Goal: Information Seeking & Learning: Learn about a topic

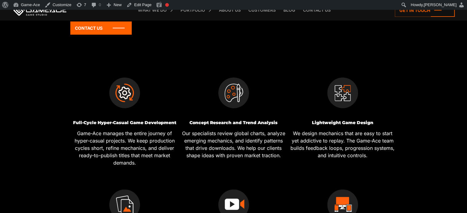
scroll to position [180, 0]
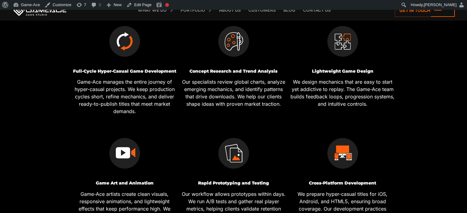
scroll to position [233, 0]
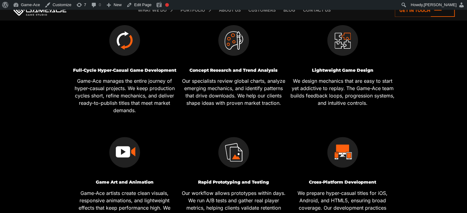
drag, startPoint x: 375, startPoint y: 70, endPoint x: 306, endPoint y: 71, distance: 69.7
drag, startPoint x: 306, startPoint y: 71, endPoint x: 397, endPoint y: 64, distance: 91.7
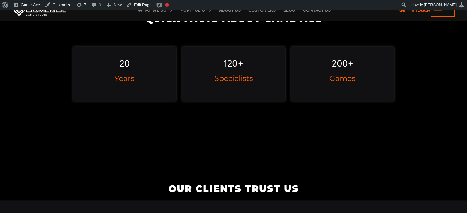
scroll to position [581, 0]
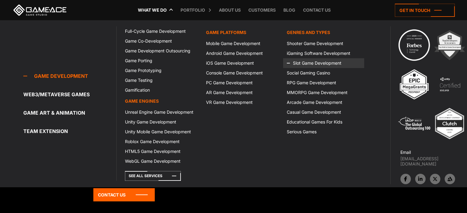
click at [298, 62] on icon at bounding box center [294, 63] width 15 height 10
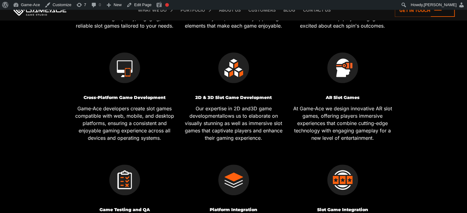
scroll to position [331, 0]
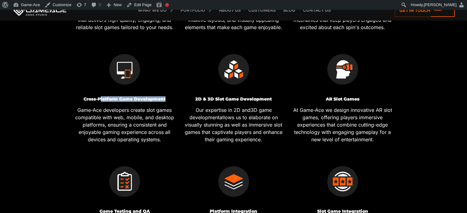
drag, startPoint x: 170, startPoint y: 97, endPoint x: 110, endPoint y: 97, distance: 60.2
click at [110, 97] on h3 "Cross-Platform Game Development" at bounding box center [124, 99] width 104 height 5
copy h3 "orm Game Development"
click at [141, 3] on link "Edit Page" at bounding box center [139, 5] width 30 height 10
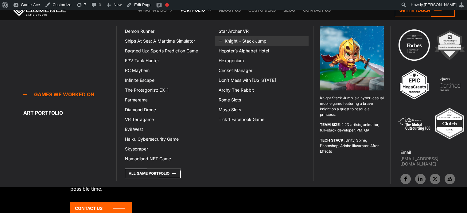
click at [233, 41] on icon at bounding box center [226, 41] width 15 height 10
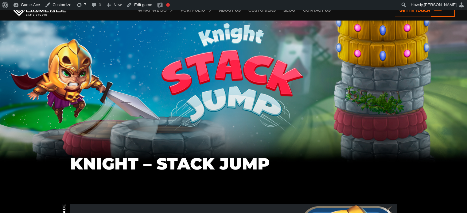
click at [193, 115] on div "Knight – Stack Jump" at bounding box center [233, 105] width 467 height 151
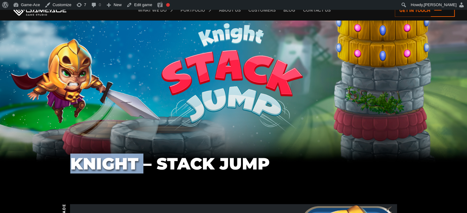
click at [193, 115] on div "Knight – Stack Jump" at bounding box center [233, 105] width 467 height 151
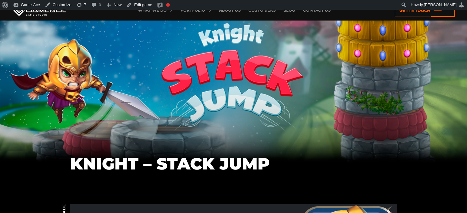
drag, startPoint x: 201, startPoint y: 72, endPoint x: 173, endPoint y: 159, distance: 91.6
click at [173, 159] on h1 "Knight – Stack Jump" at bounding box center [233, 164] width 327 height 18
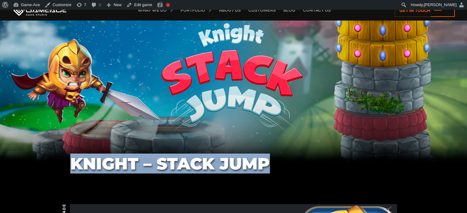
drag, startPoint x: 279, startPoint y: 161, endPoint x: 70, endPoint y: 164, distance: 208.7
click at [70, 164] on h1 "Knight – Stack Jump" at bounding box center [233, 164] width 327 height 18
copy h1 "Knight – Stack Jump"
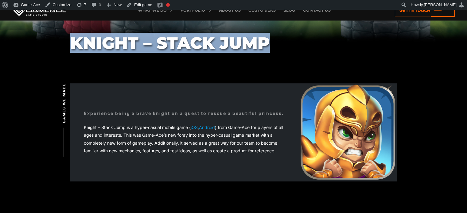
scroll to position [126, 0]
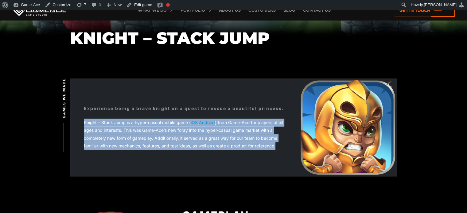
drag, startPoint x: 279, startPoint y: 145, endPoint x: 71, endPoint y: 118, distance: 209.1
click at [71, 118] on div "Experience being a brave knight on a quest to rescue a beautiful princess. Knig…" at bounding box center [184, 127] width 229 height 72
copy div "Knight – Stack Jump is a hyper-casual mobile game ( iOS , Android ) from Game-A…"
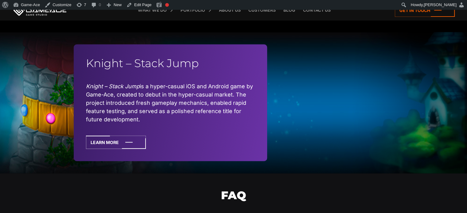
scroll to position [1618, 0]
click at [449, 61] on div "Knight – Stack Jump Knight – Stack Jump is a hyper-casual iOS and Android game …" at bounding box center [233, 102] width 467 height 141
click at [448, 77] on div "Knight – Stack Jump Knight – Stack Jump is a hyper-casual iOS and Android game …" at bounding box center [233, 102] width 467 height 141
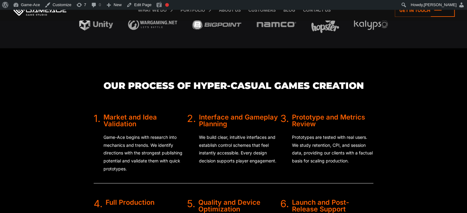
scroll to position [1110, 0]
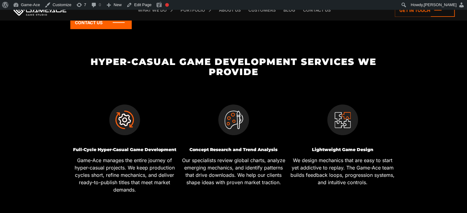
scroll to position [173, 0]
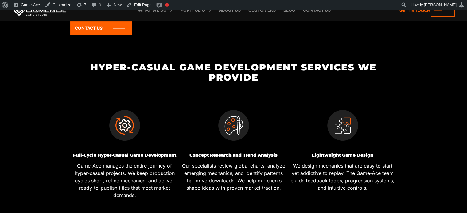
drag, startPoint x: 357, startPoint y: 67, endPoint x: 381, endPoint y: 76, distance: 25.4
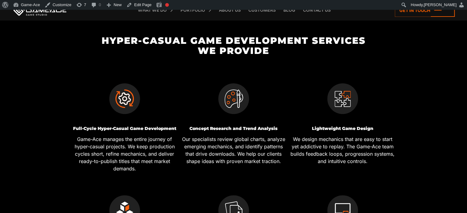
scroll to position [196, 0]
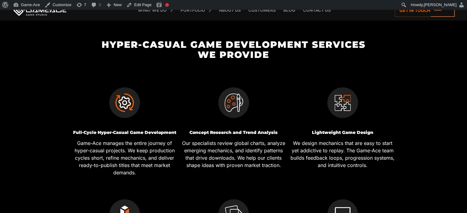
drag, startPoint x: 0, startPoint y: 0, endPoint x: 438, endPoint y: 63, distance: 442.8
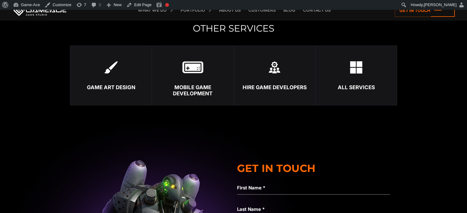
scroll to position [1952, 0]
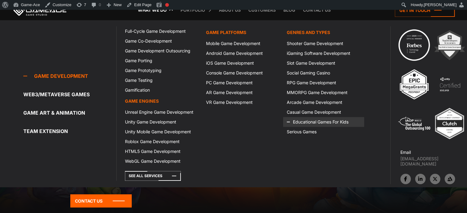
click at [316, 123] on link "Educational Games For Kids" at bounding box center [323, 122] width 81 height 10
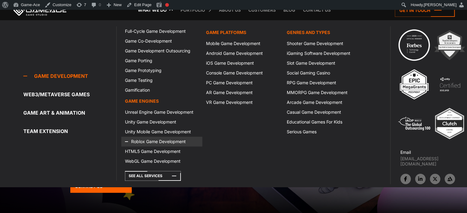
click at [164, 140] on link "Roblox Game Development" at bounding box center [161, 142] width 81 height 10
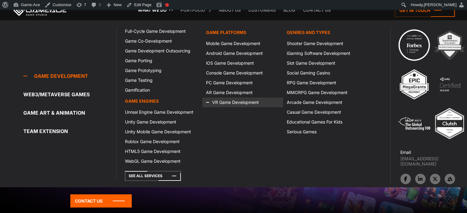
click at [242, 99] on link "VR Game Development" at bounding box center [242, 103] width 81 height 10
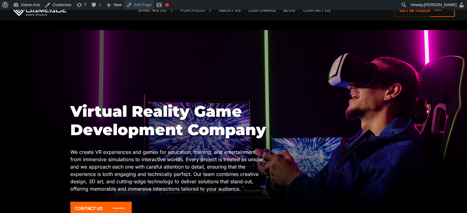
click at [142, 7] on link "Edit Page" at bounding box center [139, 5] width 30 height 10
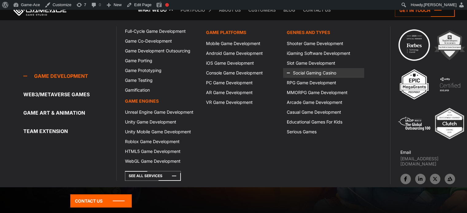
click at [305, 72] on link "Social Gaming Casino" at bounding box center [323, 73] width 81 height 10
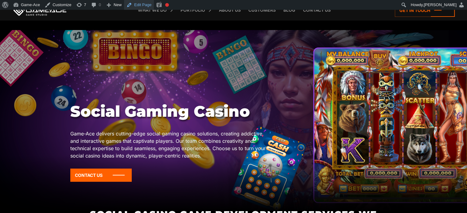
click at [138, 6] on link "Edit Page" at bounding box center [139, 5] width 30 height 10
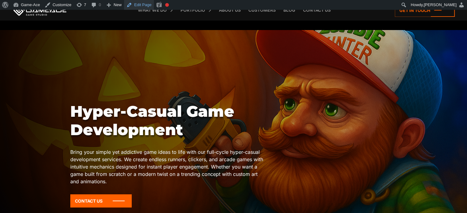
click at [146, 4] on link "Edit Page" at bounding box center [139, 5] width 30 height 10
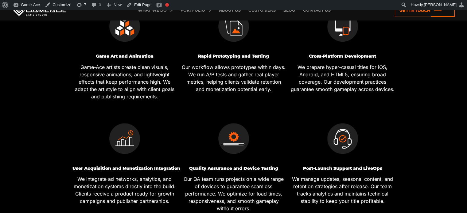
scroll to position [385, 0]
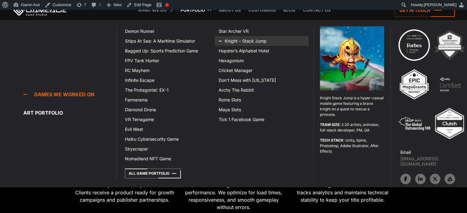
click at [231, 40] on icon at bounding box center [226, 41] width 15 height 10
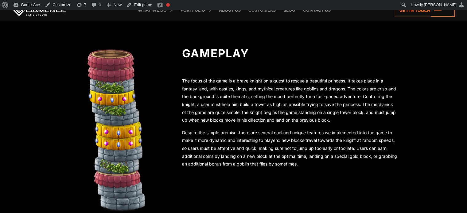
scroll to position [288, 0]
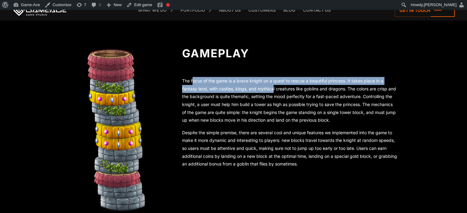
drag, startPoint x: 273, startPoint y: 87, endPoint x: 193, endPoint y: 73, distance: 81.0
click at [193, 73] on div "Gameplay The focus of the game is a brave knight on a quest to rescue a beautif…" at bounding box center [280, 109] width 233 height 128
copy p "ocus of the game is a brave knight on a quest to rescue a beautiful princess. I…"
click at [142, 1] on link "Edit game" at bounding box center [139, 5] width 31 height 10
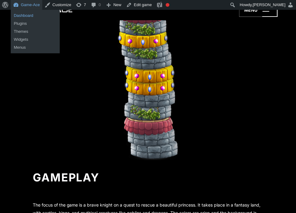
click at [27, 16] on link "Dashboard" at bounding box center [35, 16] width 49 height 8
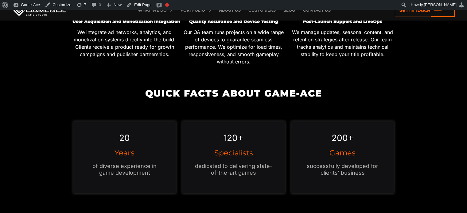
scroll to position [540, 0]
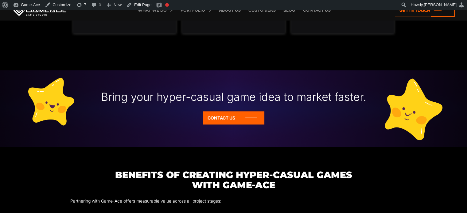
scroll to position [691, 0]
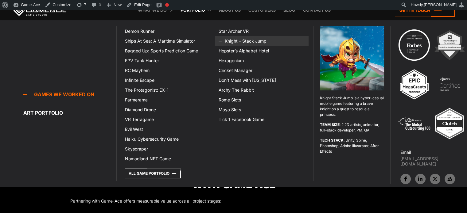
click at [234, 39] on link "Knight – Stack Jump" at bounding box center [262, 41] width 94 height 10
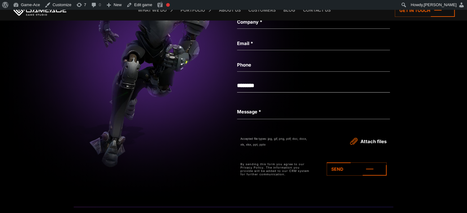
scroll to position [2024, 0]
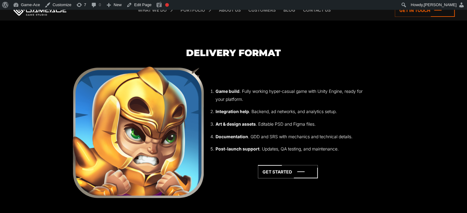
scroll to position [1559, 0]
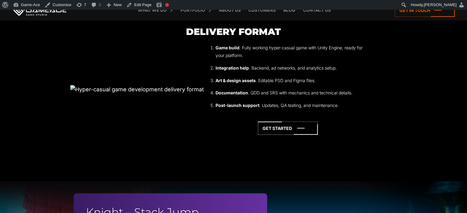
scroll to position [1580, 0]
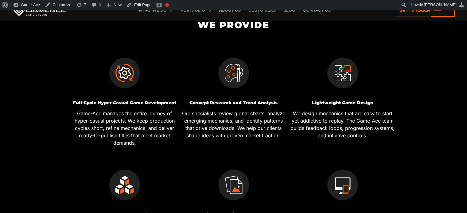
scroll to position [228, 0]
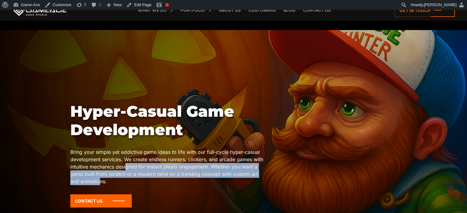
drag, startPoint x: 127, startPoint y: 170, endPoint x: 100, endPoint y: 181, distance: 29.0
click at [100, 181] on p "Bring your simple yet addictive game ideas to life with our full-cycle hyper-ca…" at bounding box center [168, 167] width 196 height 37
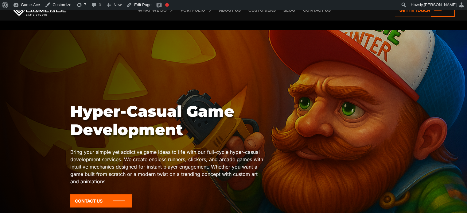
click at [118, 182] on p "Bring your simple yet addictive game ideas to life with our full-cycle hyper-ca…" at bounding box center [168, 167] width 196 height 37
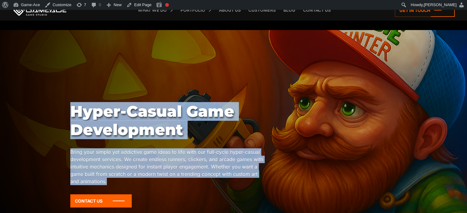
drag, startPoint x: 118, startPoint y: 182, endPoint x: 69, endPoint y: 154, distance: 56.4
click at [69, 154] on div at bounding box center [233, 123] width 467 height 187
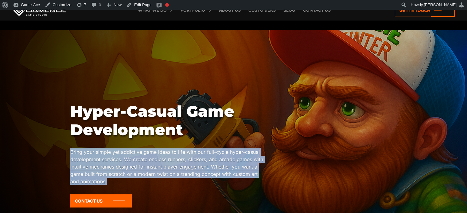
drag, startPoint x: 114, startPoint y: 183, endPoint x: 71, endPoint y: 155, distance: 51.5
click at [71, 155] on p "Bring your simple yet addictive game ideas to life with our full-cycle hyper-ca…" at bounding box center [168, 167] width 196 height 37
copy p "Bring your simple yet addictive game ideas to life with our full-cycle hyper-ca…"
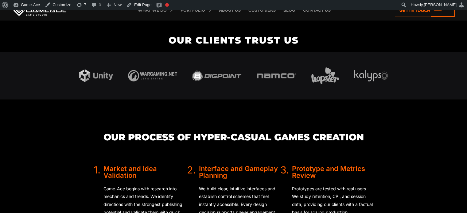
scroll to position [1191, 0]
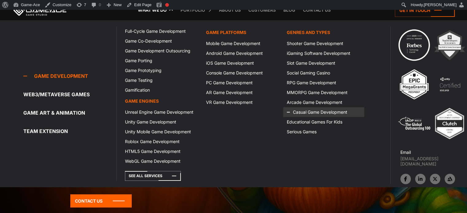
click at [308, 111] on link "Casual Game Development" at bounding box center [323, 112] width 81 height 10
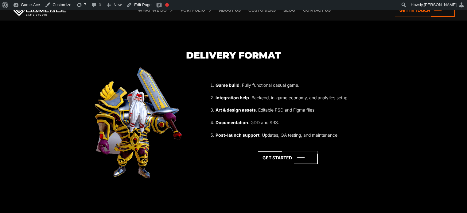
scroll to position [1753, 0]
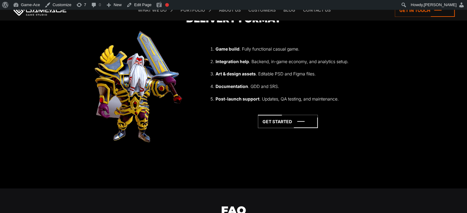
drag, startPoint x: 403, startPoint y: 126, endPoint x: 419, endPoint y: 113, distance: 20.8
click at [419, 113] on section "Delivery Format Game build . Fully functional casual game. Integration help . B…" at bounding box center [233, 90] width 467 height 152
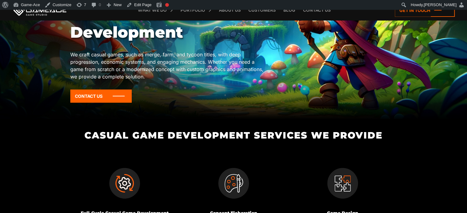
scroll to position [0, 0]
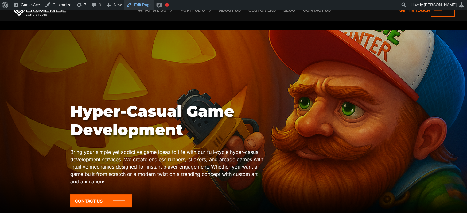
click at [144, 7] on link "Edit Page" at bounding box center [139, 5] width 30 height 10
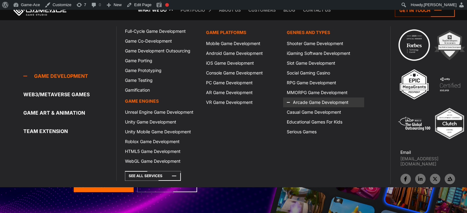
click at [319, 104] on link "Arcade Game Development" at bounding box center [323, 103] width 81 height 10
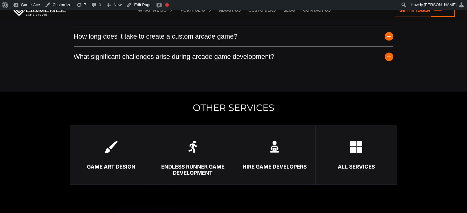
scroll to position [1529, 0]
click at [227, 41] on button "How long does it take to create a custom arcade game?" at bounding box center [234, 37] width 320 height 20
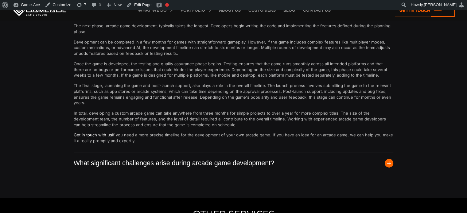
scroll to position [1667, 0]
drag, startPoint x: 134, startPoint y: 141, endPoint x: 172, endPoint y: 145, distance: 38.6
click at [172, 144] on p "Get in touch with us if you need a more precise timeline for the development of…" at bounding box center [234, 138] width 320 height 12
click at [119, 141] on p "Get in touch with us if you need a more precise timeline for the development of…" at bounding box center [234, 138] width 320 height 12
drag, startPoint x: 112, startPoint y: 142, endPoint x: 163, endPoint y: 142, distance: 51.3
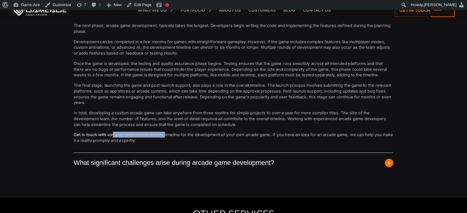
click at [163, 142] on p "Get in touch with us if you need a more precise timeline for the development of…" at bounding box center [234, 138] width 320 height 12
copy p "if you need a more precise"
click at [134, 4] on link "Edit Page" at bounding box center [139, 5] width 30 height 10
